Goal: Task Accomplishment & Management: Use online tool/utility

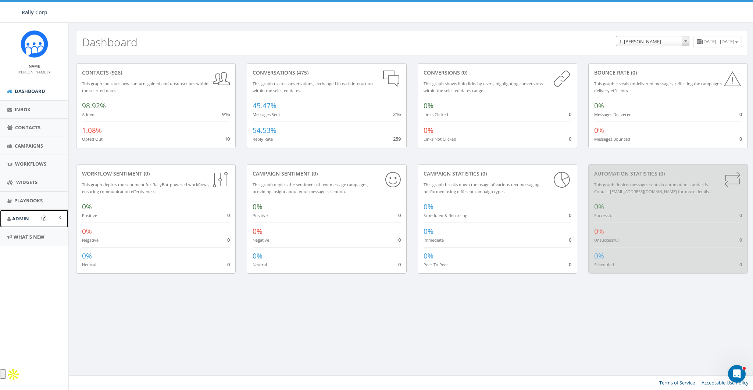
click at [29, 214] on link "Admin" at bounding box center [34, 219] width 68 height 18
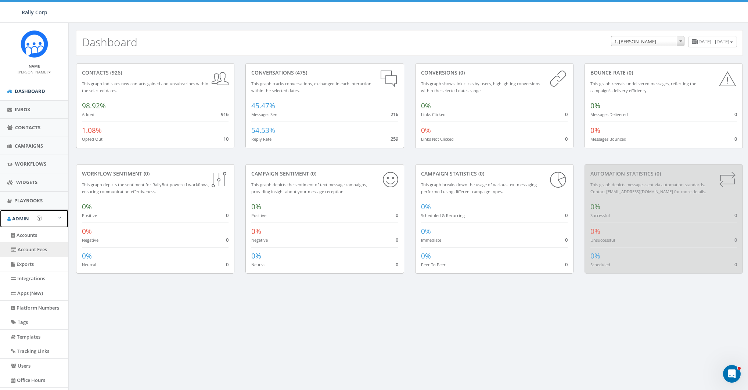
scroll to position [49, 0]
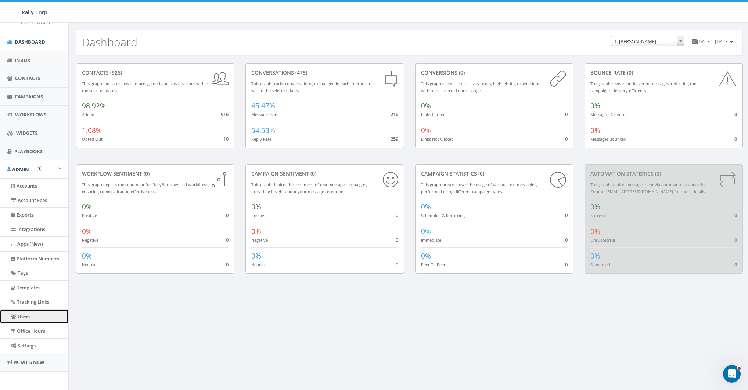
click at [27, 314] on link "Users" at bounding box center [34, 317] width 68 height 14
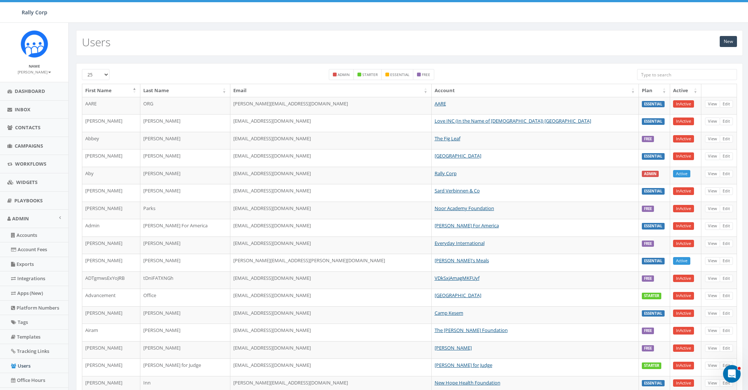
click at [653, 78] on input "search" at bounding box center [687, 74] width 100 height 11
paste input "childcareworldwide.org"
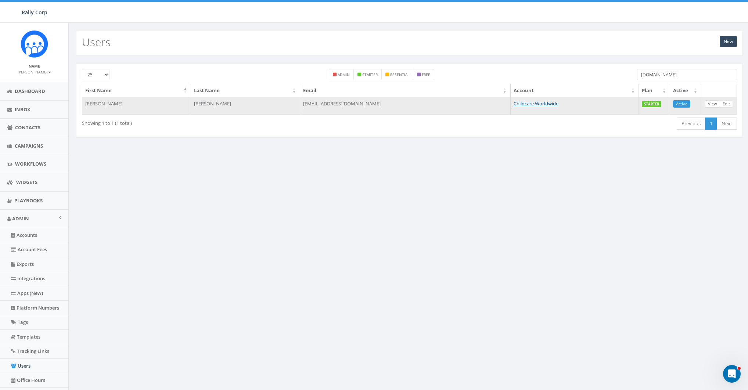
type input "childcareworldwide.org"
click at [711, 102] on link "View" at bounding box center [712, 104] width 15 height 8
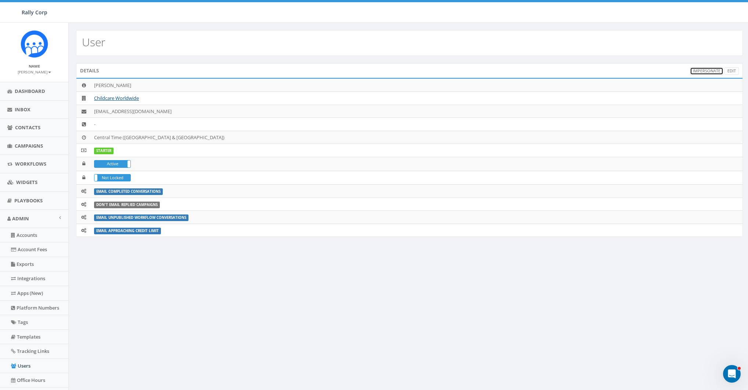
click at [708, 68] on link "Impersonate" at bounding box center [706, 71] width 33 height 8
